Goal: Information Seeking & Learning: Learn about a topic

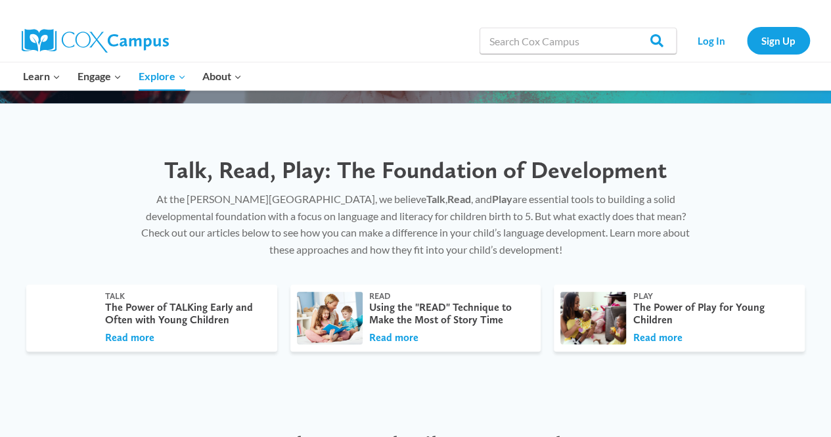
scroll to position [304, 0]
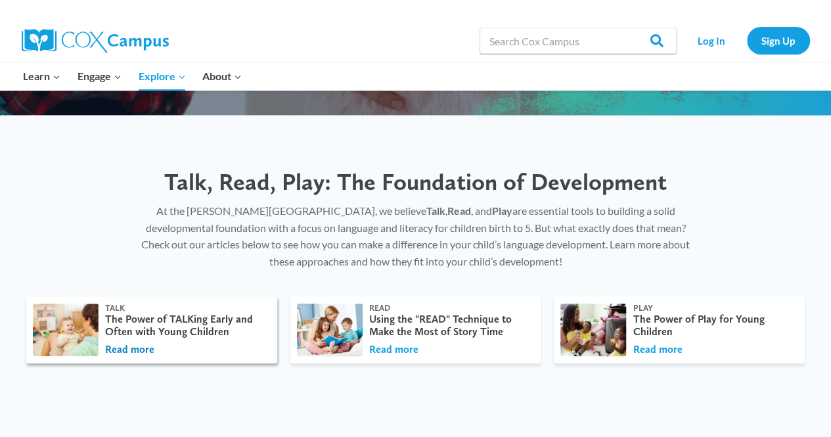
click at [126, 349] on button "Read more" at bounding box center [129, 349] width 49 height 14
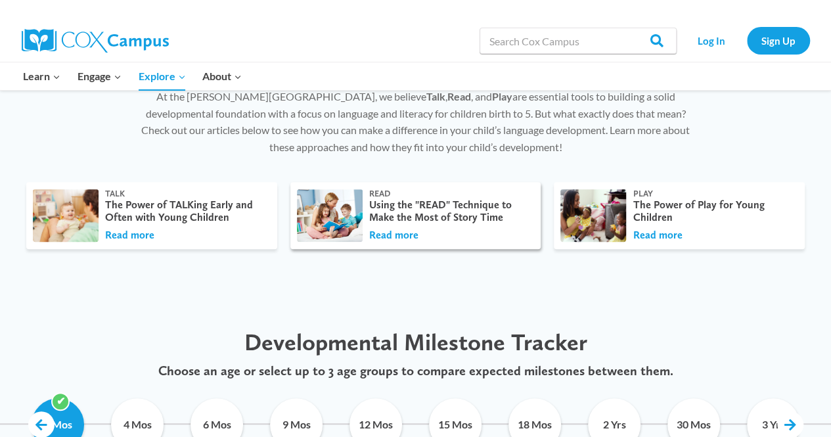
scroll to position [415, 0]
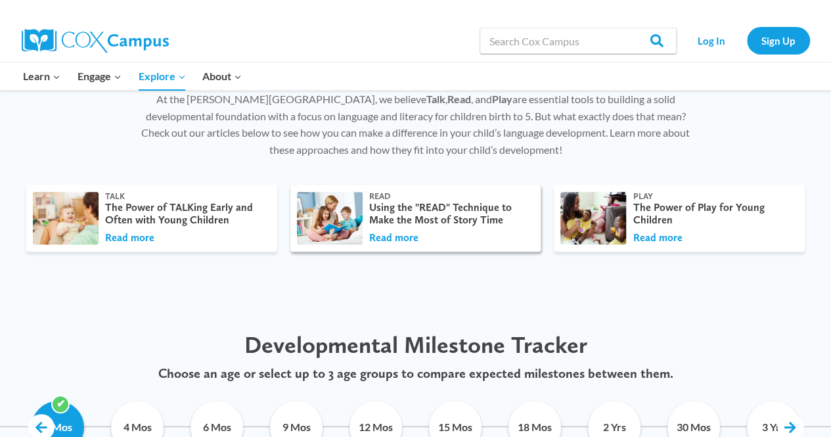
click at [415, 205] on div "Using the "READ" Technique to Make the Most of Story Time" at bounding box center [448, 213] width 159 height 25
